Goal: Answer question/provide support

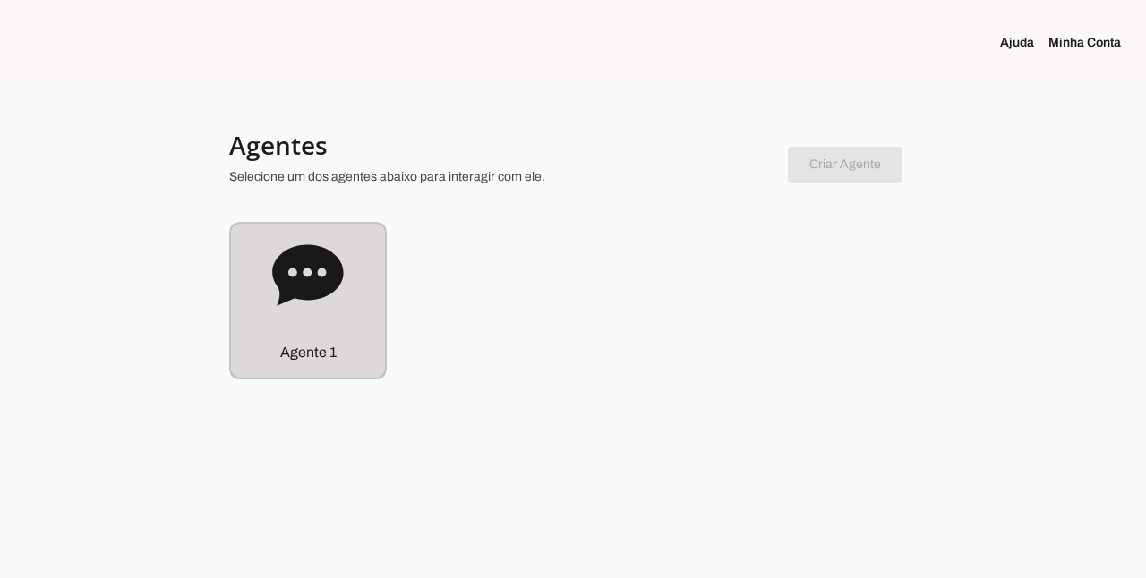
click at [316, 286] on icon at bounding box center [307, 274] width 71 height 61
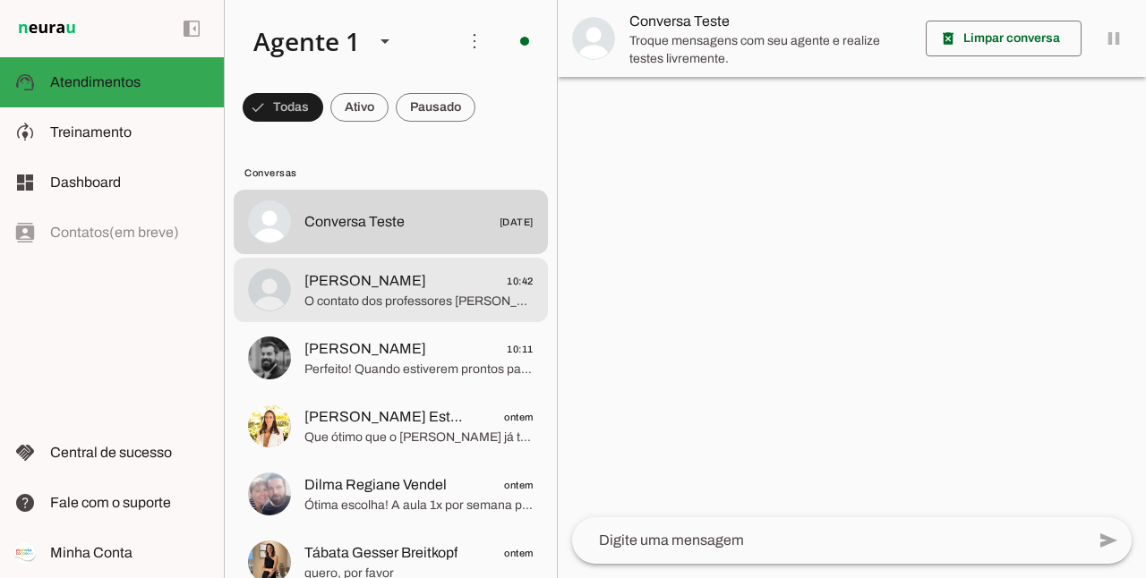
click at [380, 295] on span "O contato dos professores [PERSON_NAME] e Daiane da Aquaduo é [PHONE_NUMBER], e…" at bounding box center [418, 302] width 229 height 18
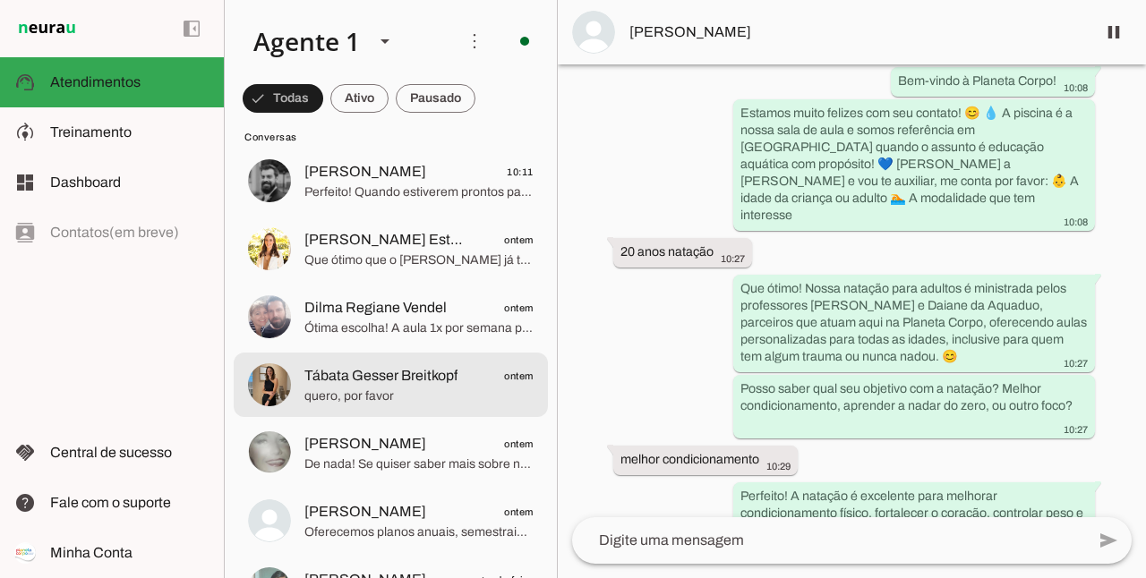
scroll to position [179, 0]
